Goal: Transaction & Acquisition: Purchase product/service

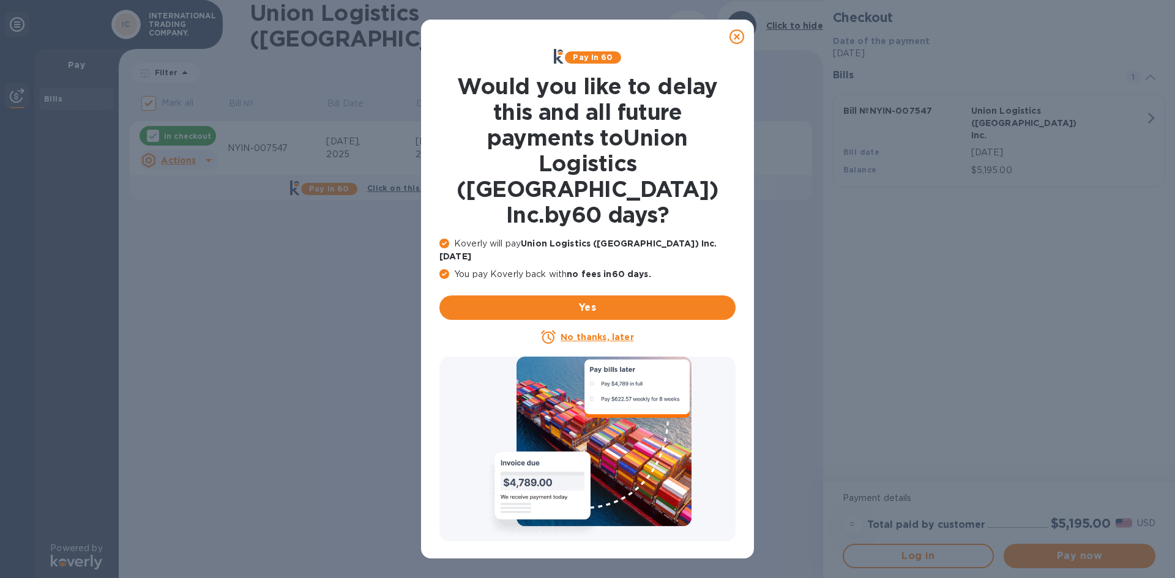
click at [734, 36] on icon at bounding box center [737, 36] width 15 height 15
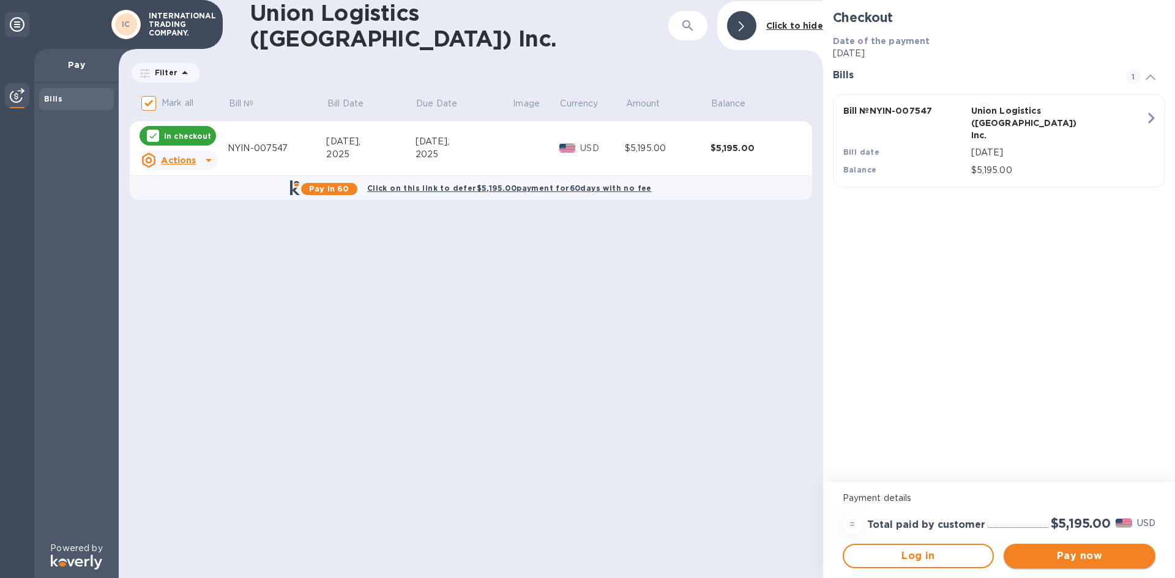
click at [1094, 561] on span "Pay now" at bounding box center [1080, 556] width 132 height 15
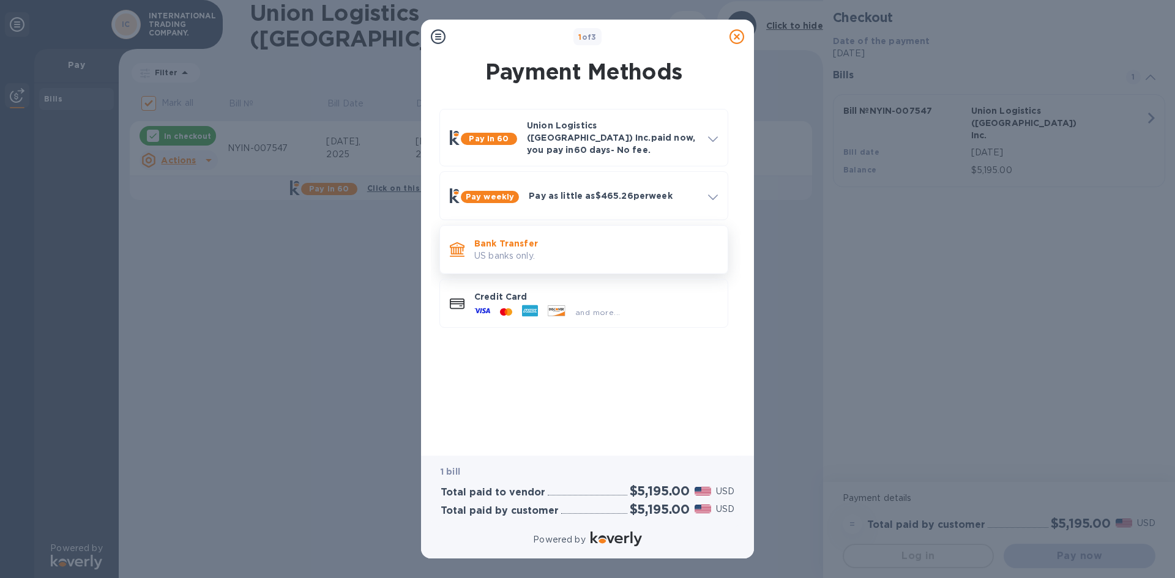
click at [567, 238] on p "Bank Transfer" at bounding box center [596, 244] width 244 height 12
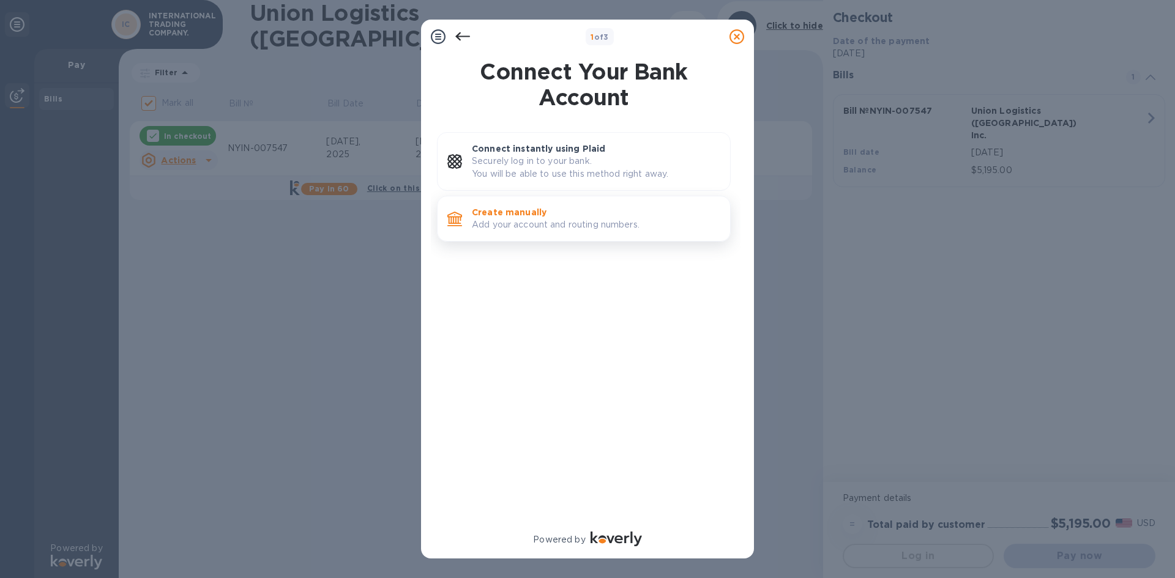
click at [580, 223] on p "Add your account and routing numbers." at bounding box center [596, 225] width 249 height 13
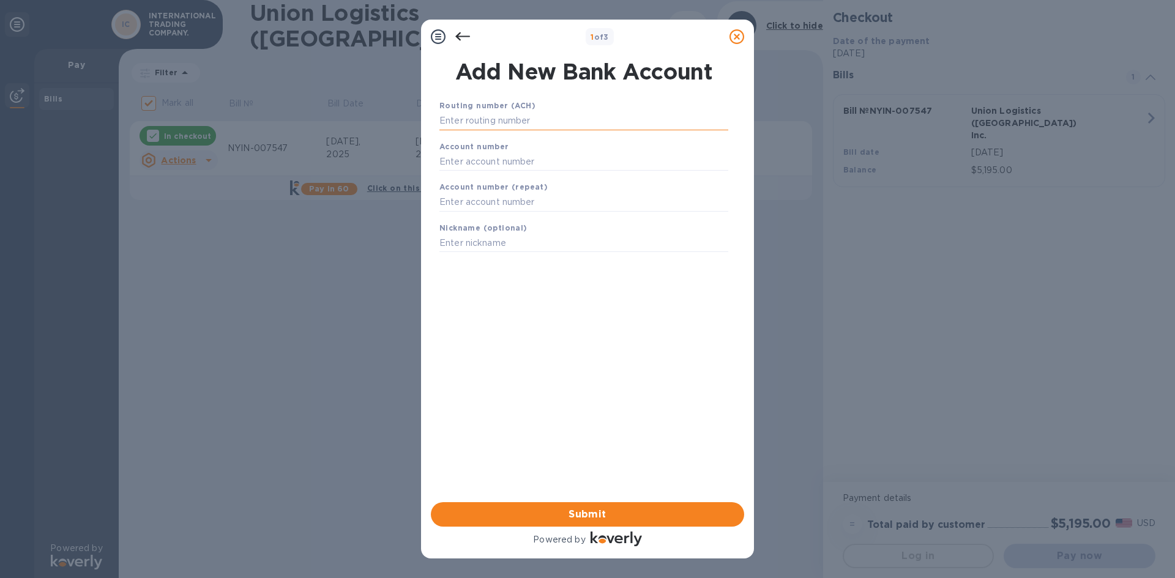
click at [519, 119] on input "text" at bounding box center [584, 121] width 289 height 18
type input "122041235"
click at [502, 178] on input "text" at bounding box center [584, 177] width 289 height 18
type input "77325948"
click at [478, 217] on input "text" at bounding box center [584, 218] width 289 height 18
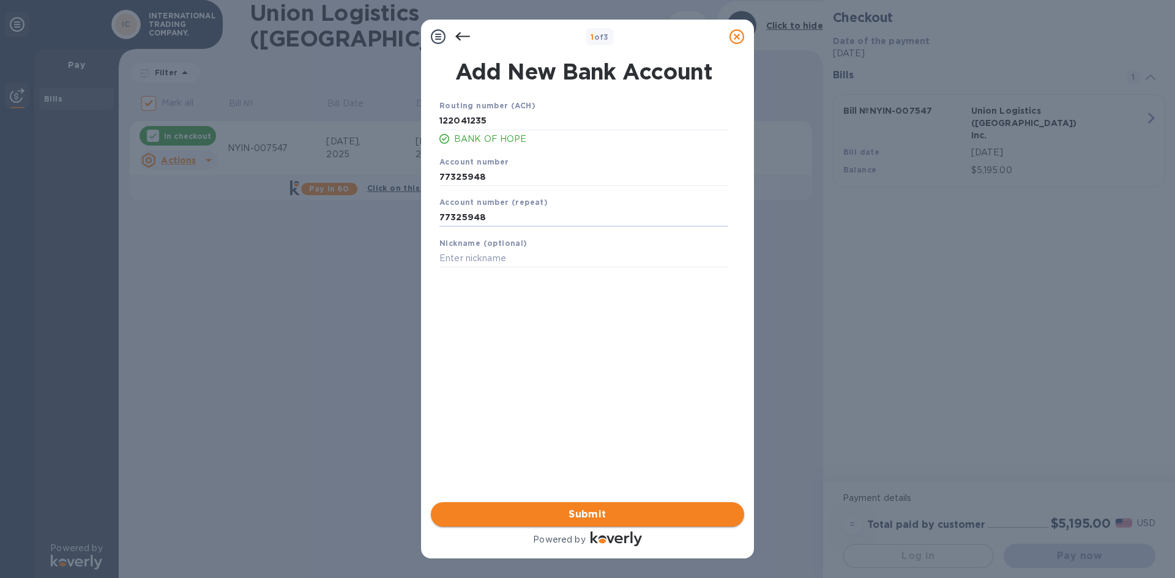
type input "77325948"
drag, startPoint x: 595, startPoint y: 519, endPoint x: 591, endPoint y: 512, distance: 8.2
click at [596, 519] on span "Submit" at bounding box center [588, 514] width 294 height 15
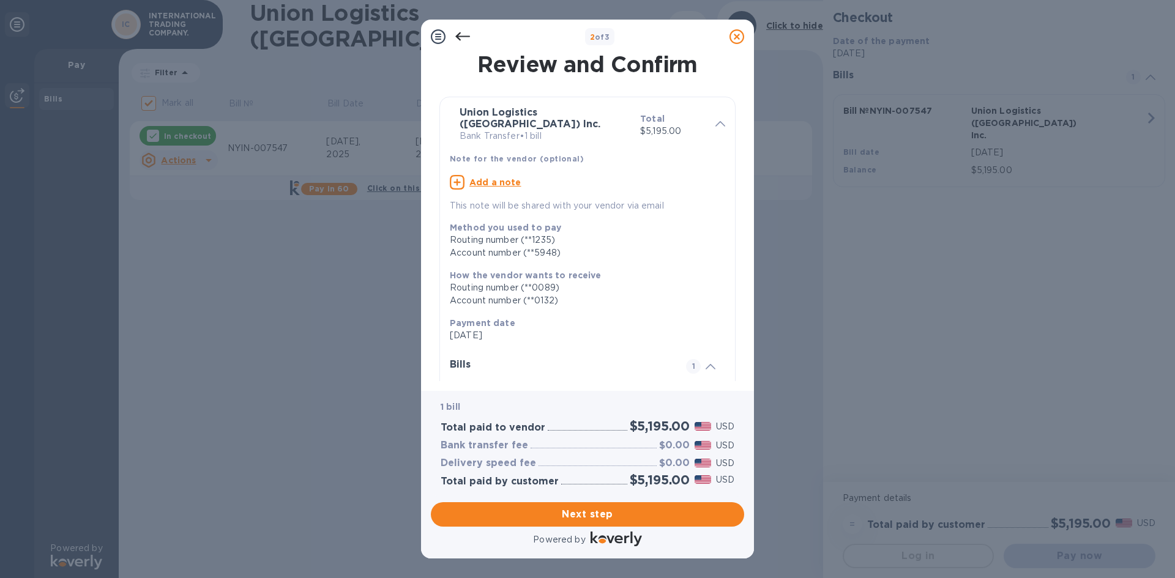
scroll to position [104, 0]
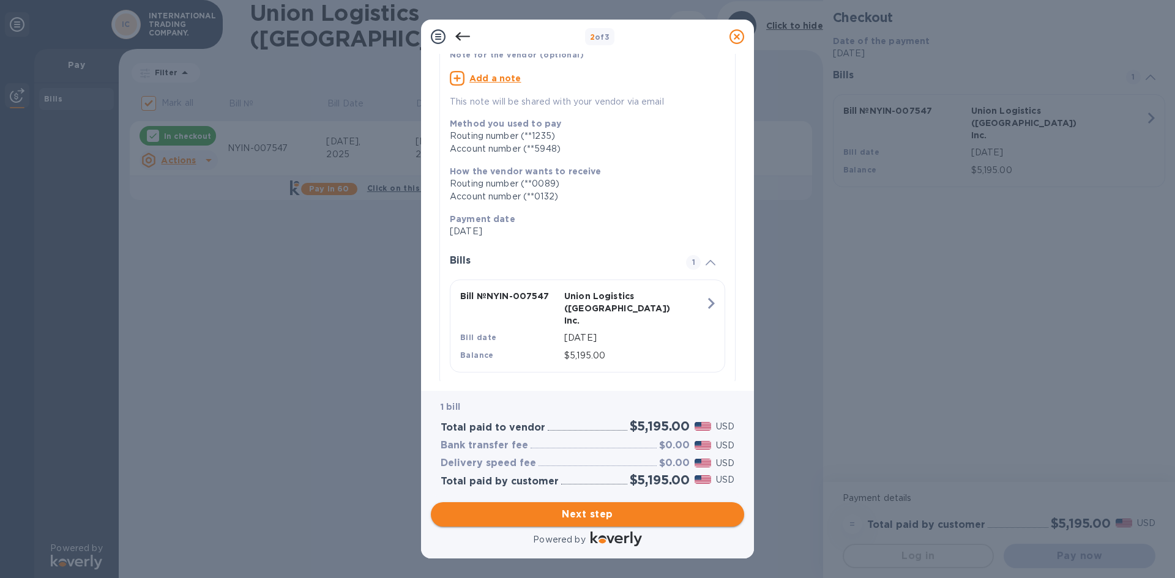
click at [581, 519] on span "Next step" at bounding box center [588, 514] width 294 height 15
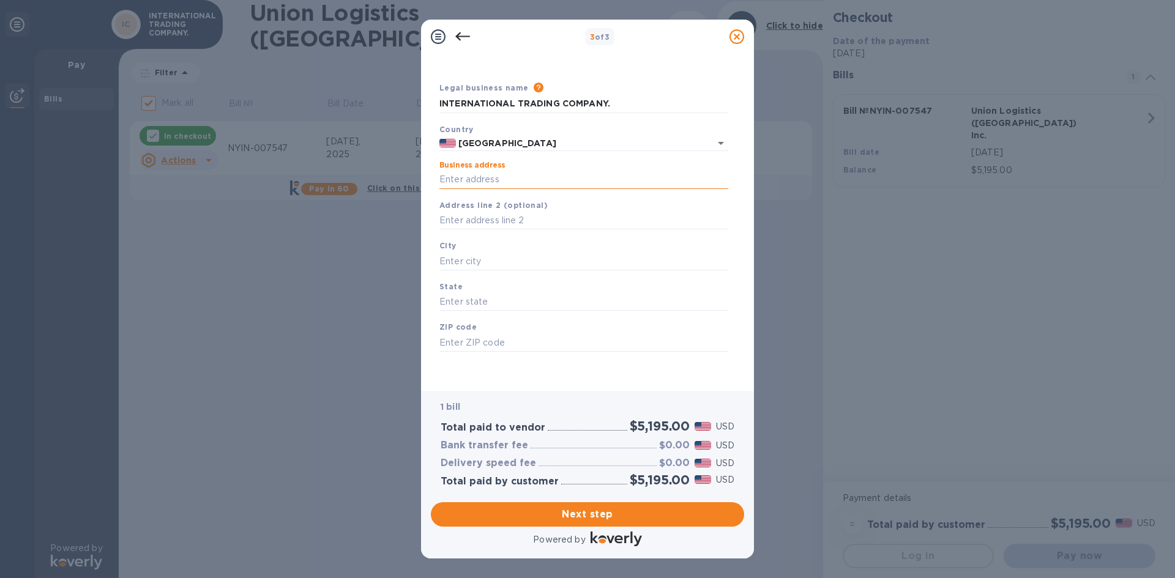
click at [477, 181] on input "Business address" at bounding box center [584, 180] width 289 height 18
type input "[STREET_ADDRESS][PERSON_NAME]"
click at [455, 259] on input "text" at bounding box center [584, 261] width 289 height 18
type input "GARDENA"
type input "CA"
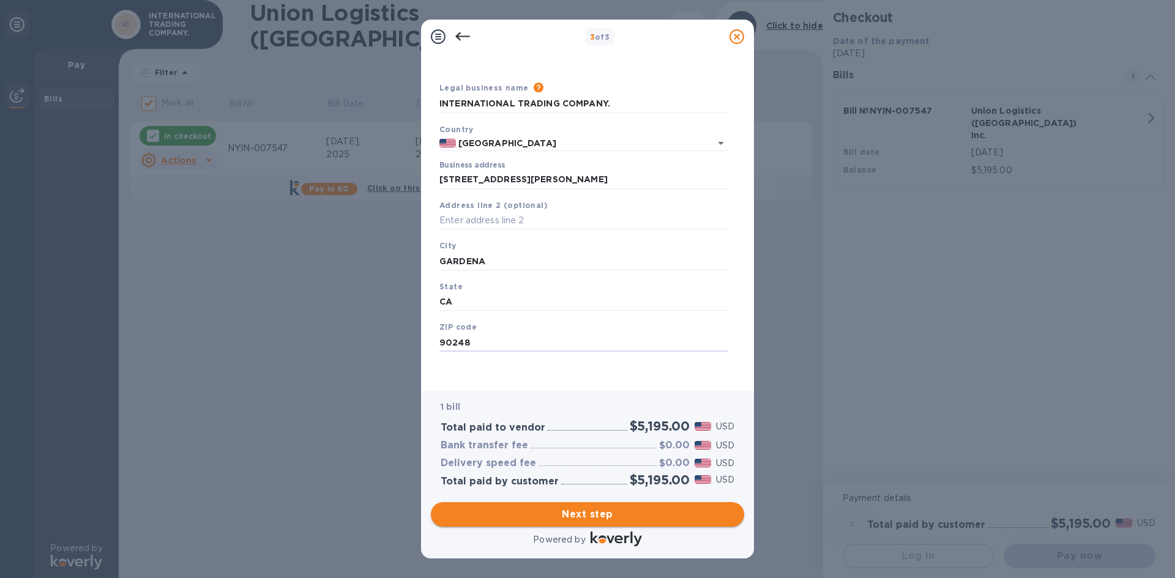
type input "90248"
click at [632, 510] on span "Next step" at bounding box center [588, 514] width 294 height 15
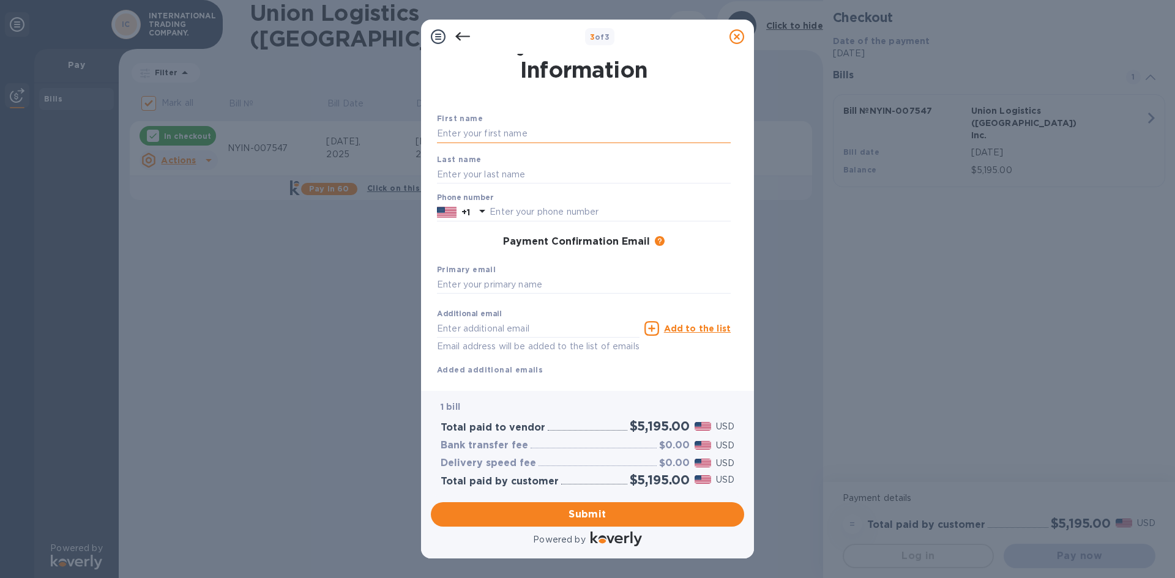
click at [515, 128] on input "text" at bounding box center [584, 134] width 294 height 18
type input "[PERSON_NAME]"
click at [461, 178] on input "text" at bounding box center [584, 174] width 294 height 18
type input "[PERSON_NAME]"
click at [446, 245] on div "Payment Confirmation Email The added email addresses will be used to send the p…" at bounding box center [584, 242] width 294 height 12
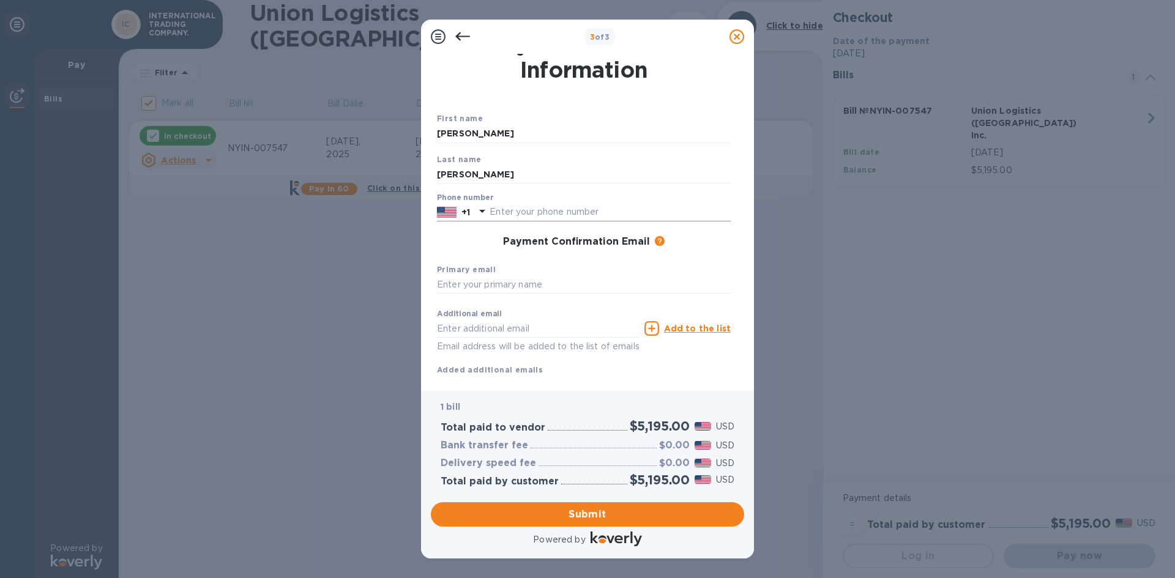
click at [538, 218] on input "text" at bounding box center [610, 212] width 241 height 18
type input "7146809876"
type input "[PERSON_NAME][EMAIL_ADDRESS][DOMAIN_NAME]"
click at [496, 288] on input "text" at bounding box center [584, 285] width 294 height 18
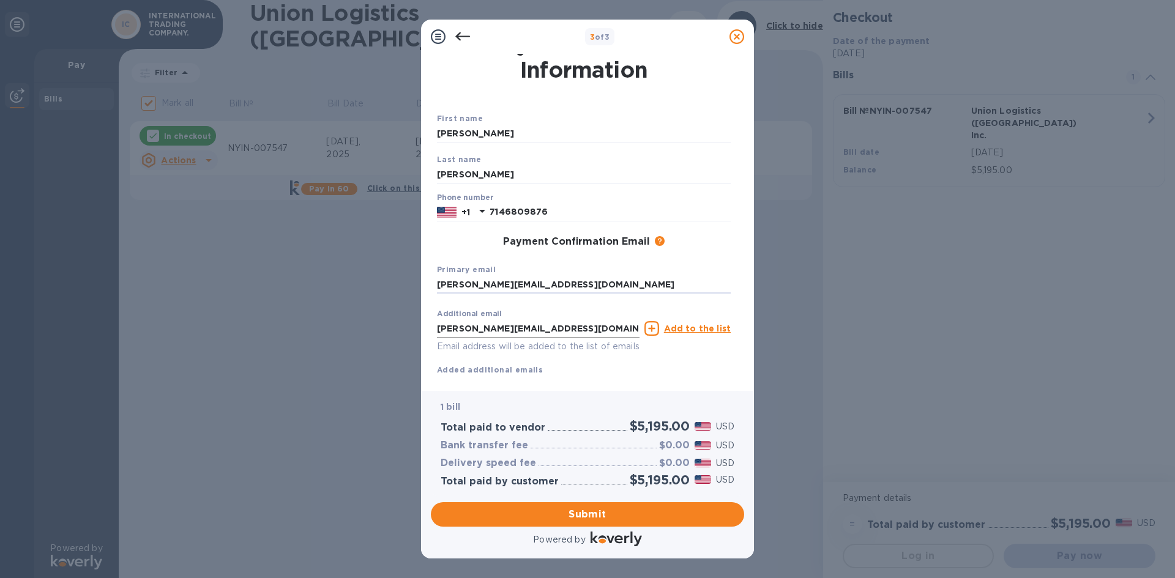
type input "[PERSON_NAME][EMAIL_ADDRESS][DOMAIN_NAME]"
drag, startPoint x: 563, startPoint y: 329, endPoint x: 204, endPoint y: 364, distance: 361.1
click at [204, 364] on div "3 of 3 Payment Contact Information First name [PERSON_NAME] Last name [PERSON_N…" at bounding box center [587, 289] width 1175 height 578
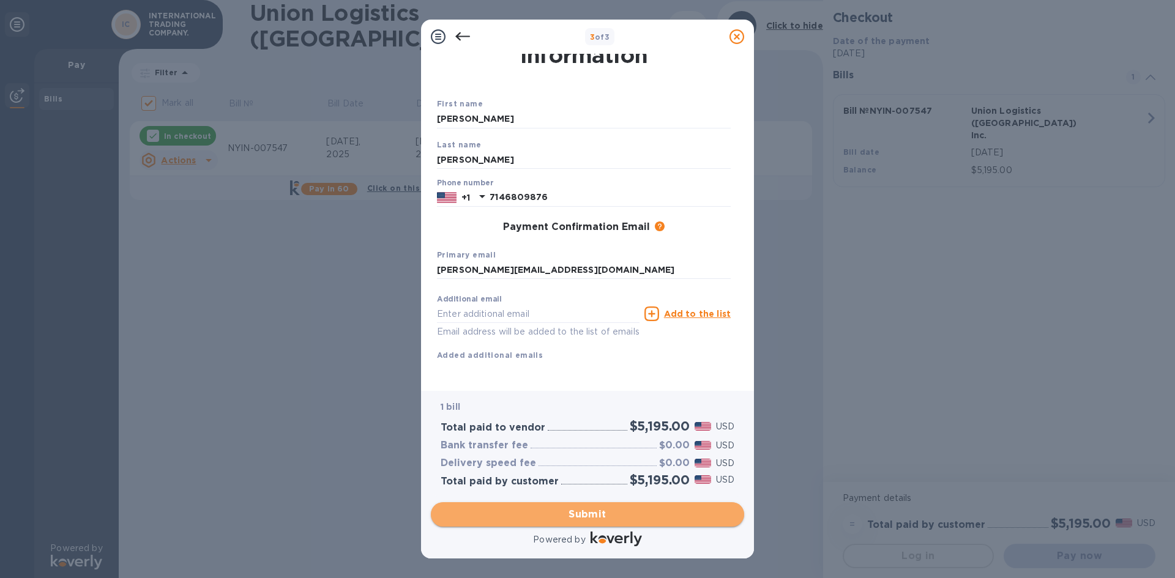
click at [599, 515] on span "Submit" at bounding box center [588, 514] width 294 height 15
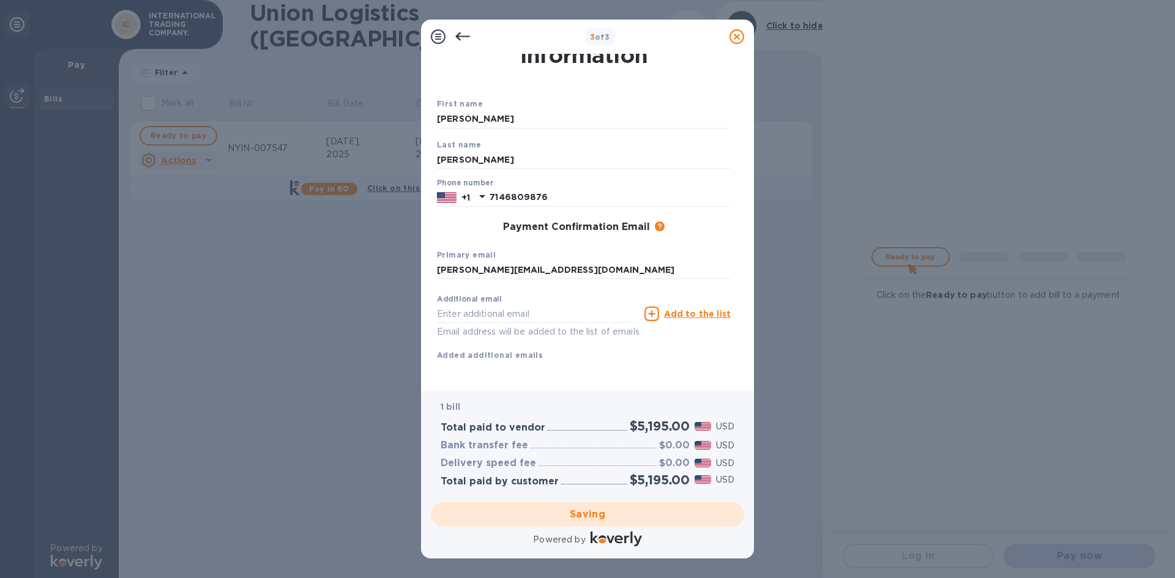
checkbox input "false"
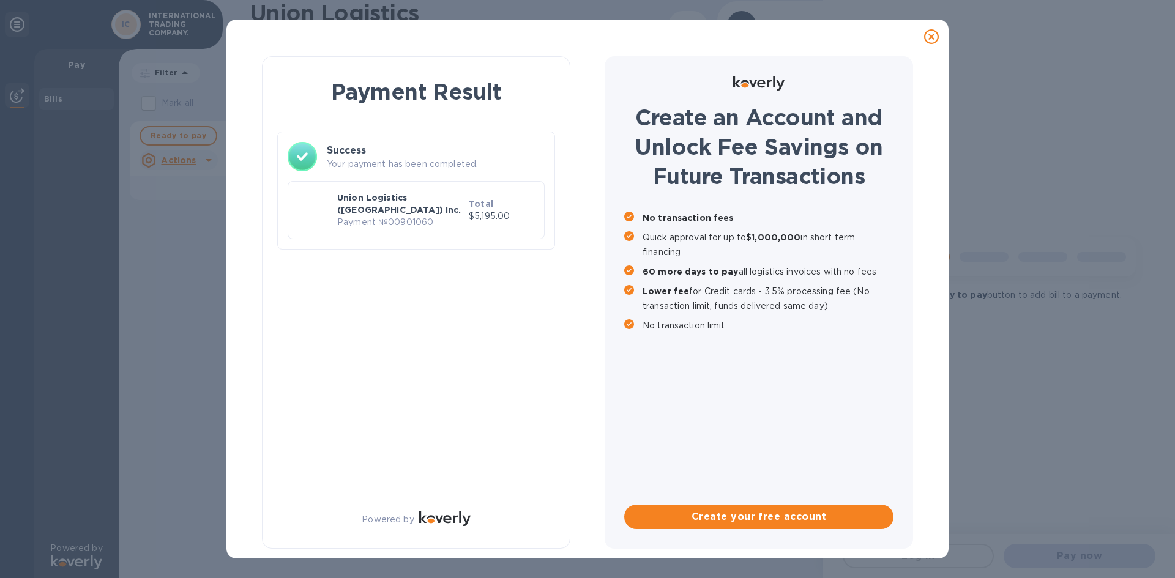
scroll to position [0, 0]
click at [936, 33] on icon at bounding box center [931, 36] width 15 height 15
